Goal: Task Accomplishment & Management: Use online tool/utility

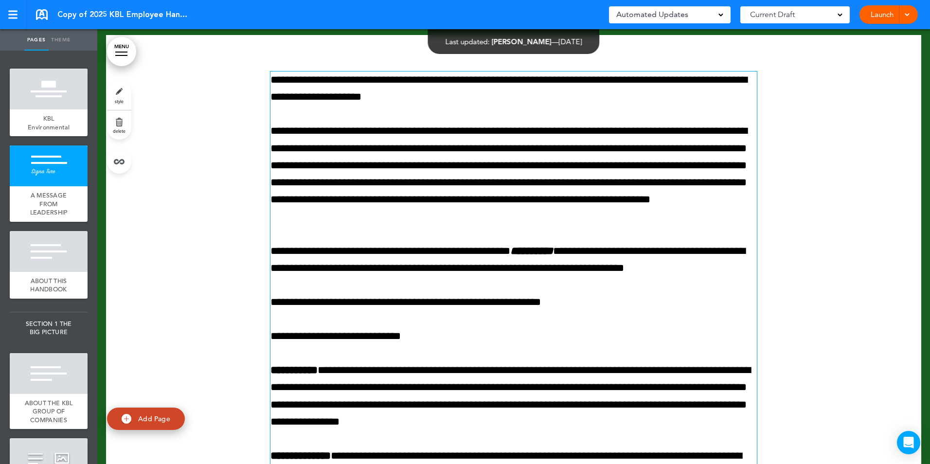
scroll to position [5494, 0]
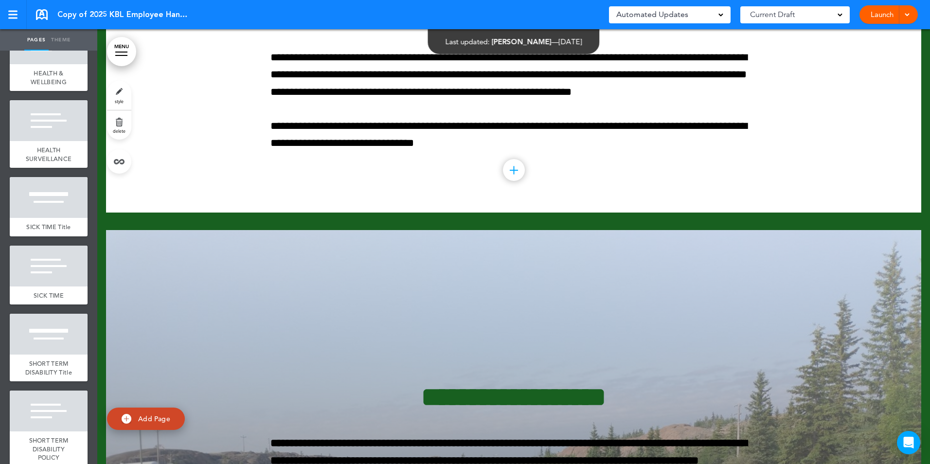
scroll to position [37004, 0]
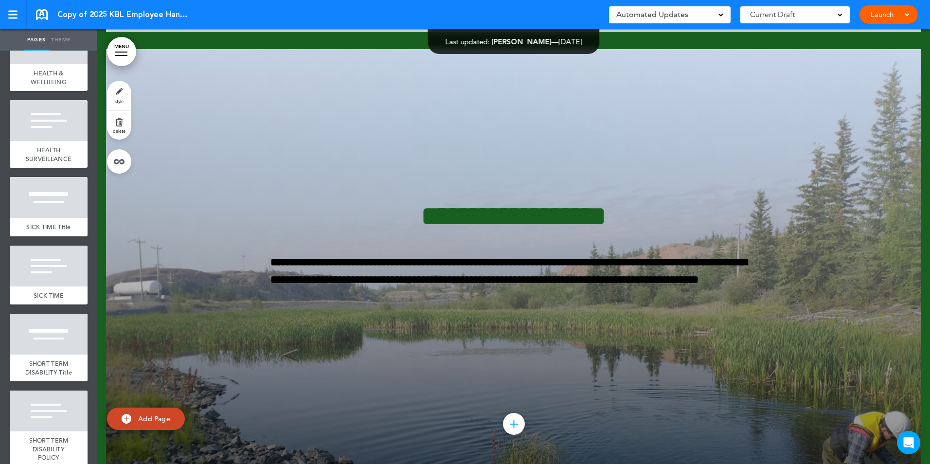
scroll to position [74048, 0]
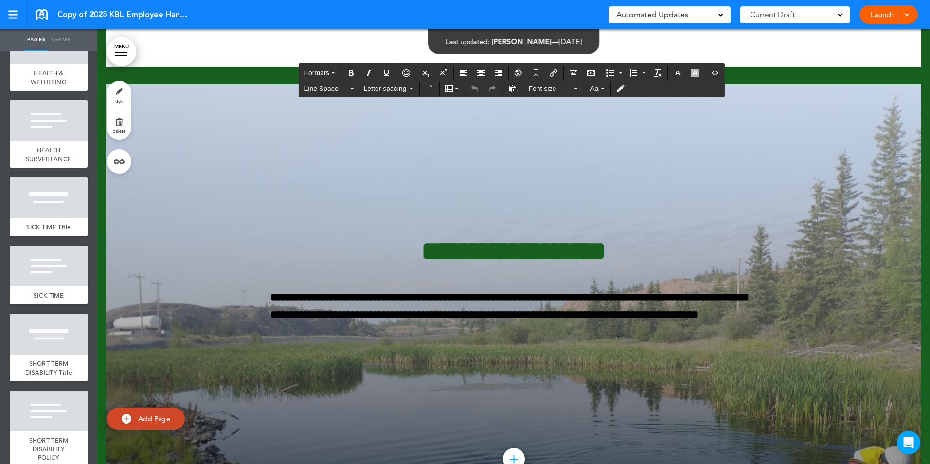
scroll to position [5445, 0]
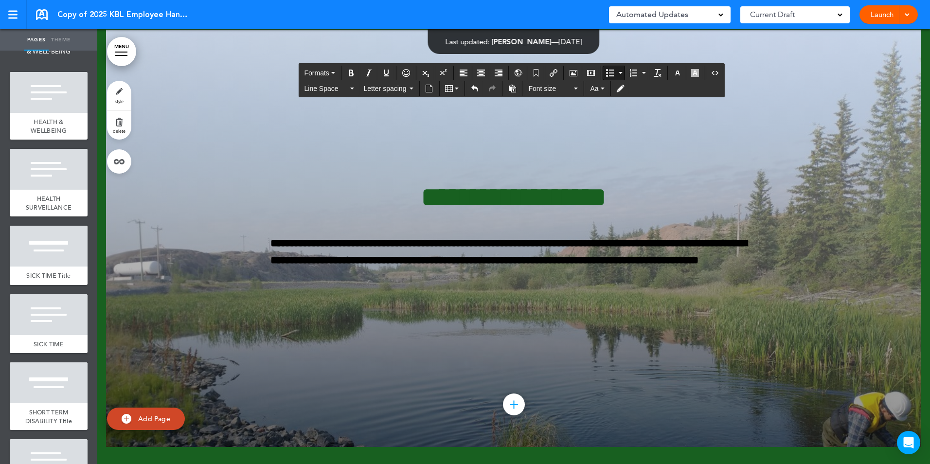
scroll to position [74097, 0]
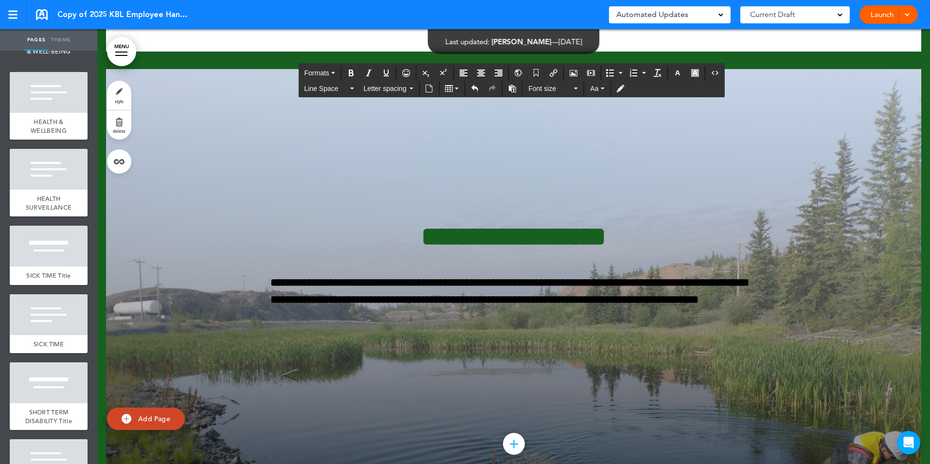
scroll to position [74048, 0]
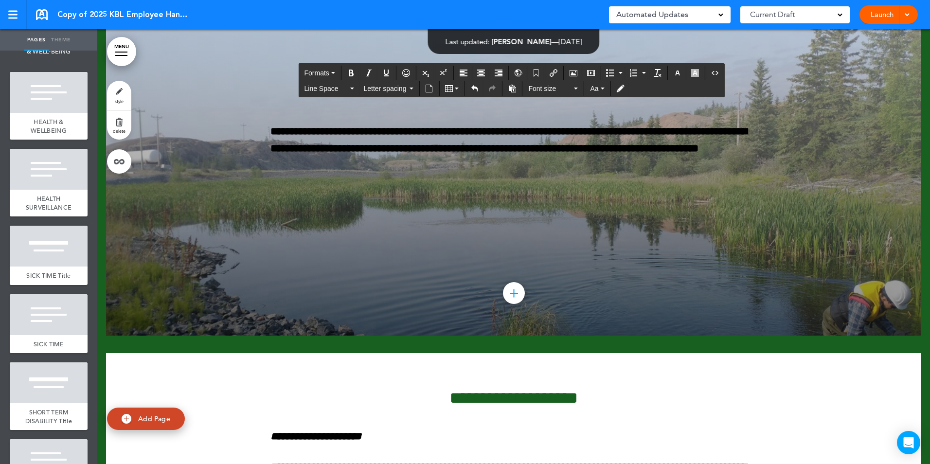
scroll to position [74292, 0]
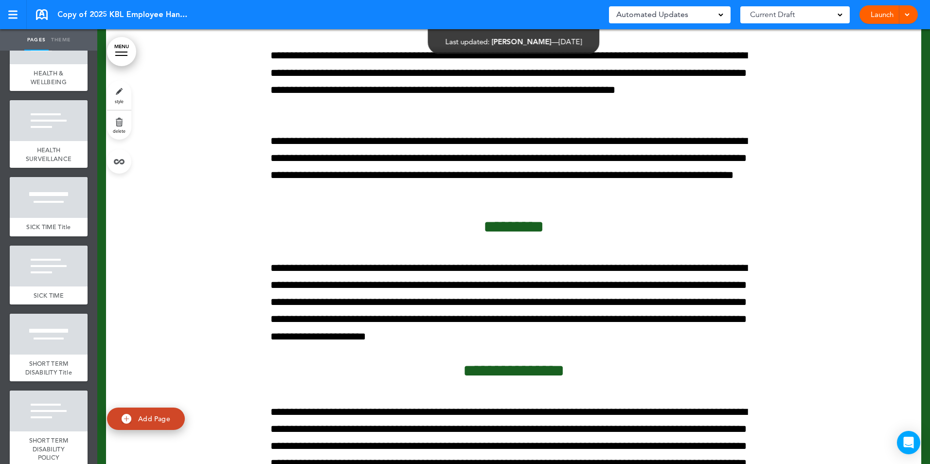
scroll to position [90944, 0]
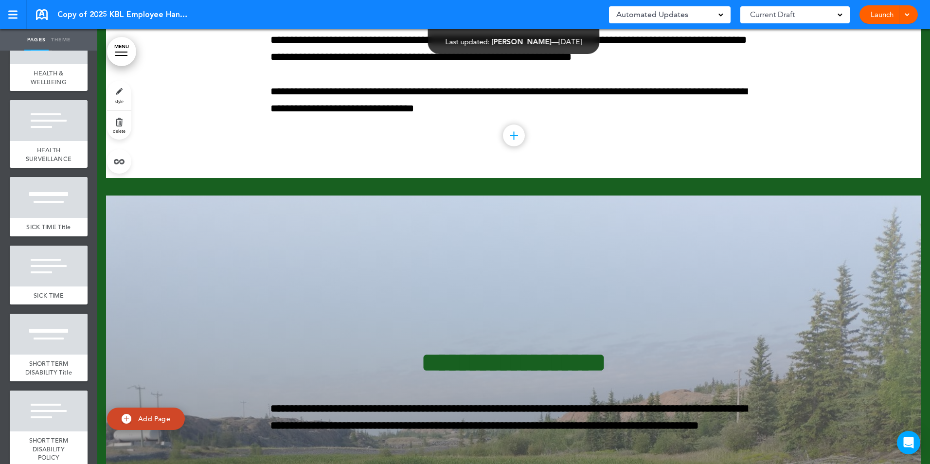
scroll to position [73757, 0]
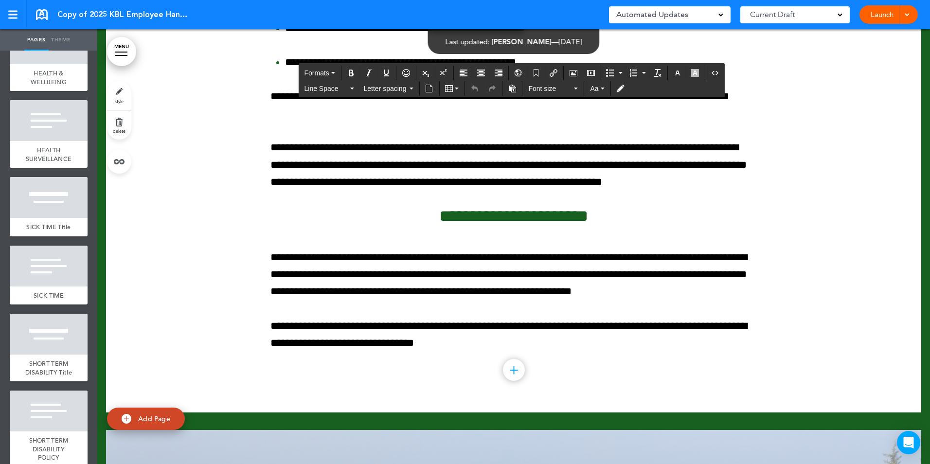
drag, startPoint x: 892, startPoint y: 143, endPoint x: 880, endPoint y: 140, distance: 12.2
